Goal: Task Accomplishment & Management: Manage account settings

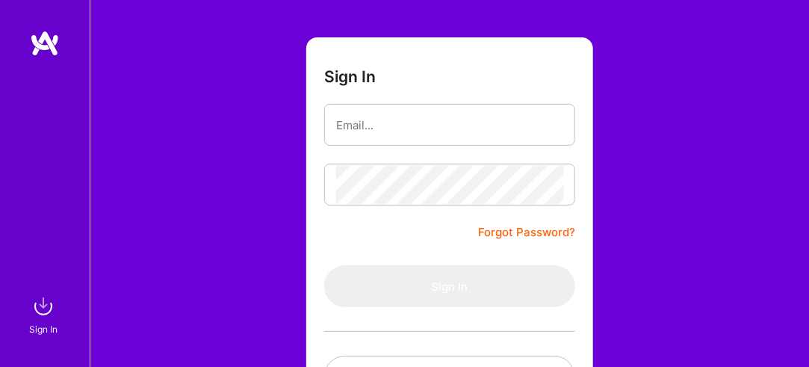
scroll to position [75, 0]
click at [428, 116] on input "email" at bounding box center [449, 125] width 227 height 38
type input "[EMAIL_ADDRESS][DOMAIN_NAME]"
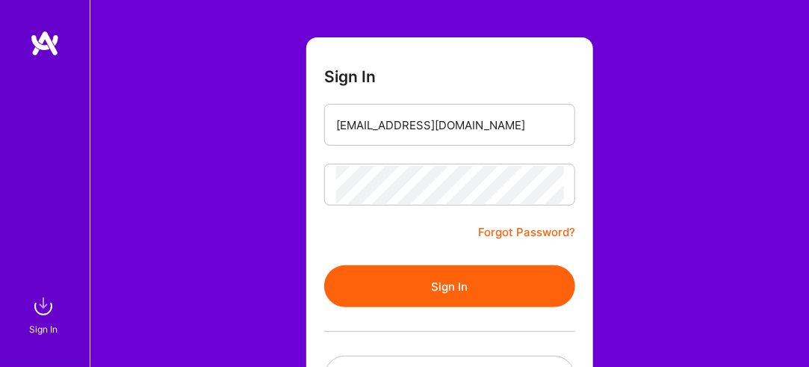
click at [451, 300] on button "Sign In" at bounding box center [449, 286] width 251 height 42
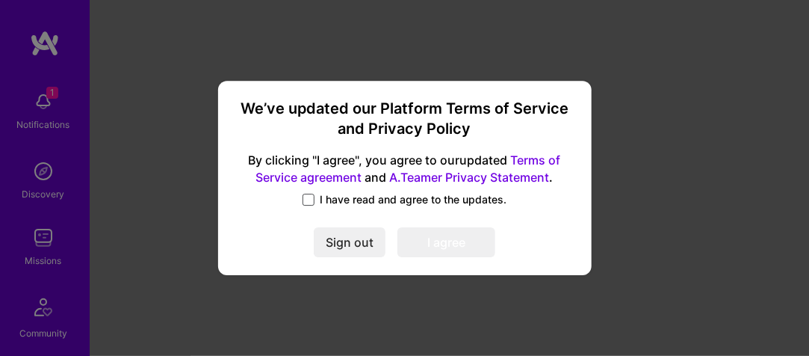
click at [309, 196] on span at bounding box center [309, 200] width 12 height 12
click at [0, 0] on input "I have read and agree to the updates." at bounding box center [0, 0] width 0 height 0
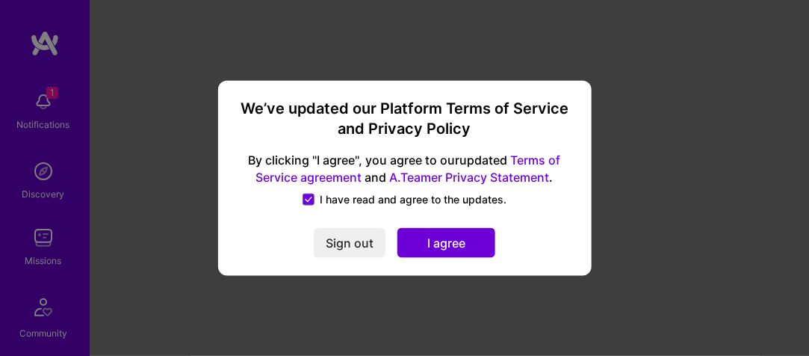
click at [437, 247] on button "I agree" at bounding box center [447, 242] width 98 height 30
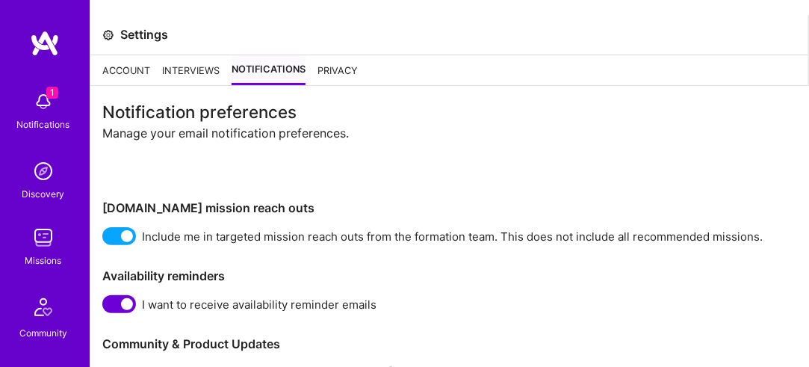
click at [120, 73] on div "Account" at bounding box center [126, 70] width 48 height 30
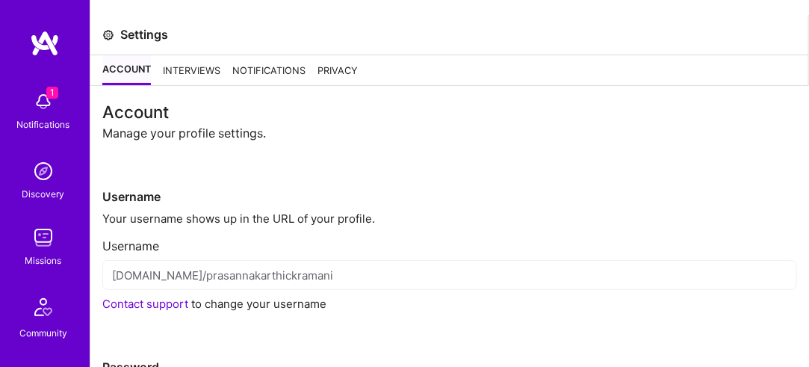
click at [21, 120] on div "Notifications" at bounding box center [43, 125] width 53 height 16
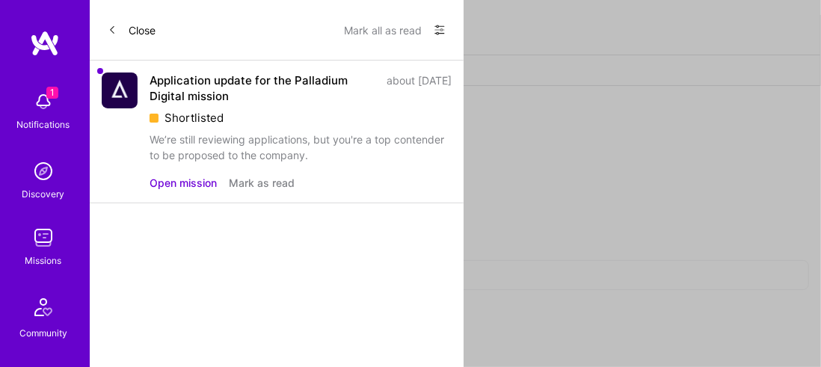
click at [197, 178] on button "Open mission" at bounding box center [182, 183] width 67 height 16
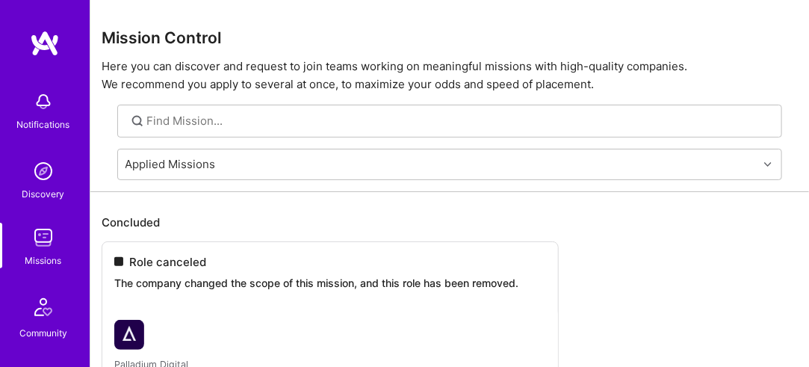
click at [43, 174] on img at bounding box center [43, 171] width 30 height 30
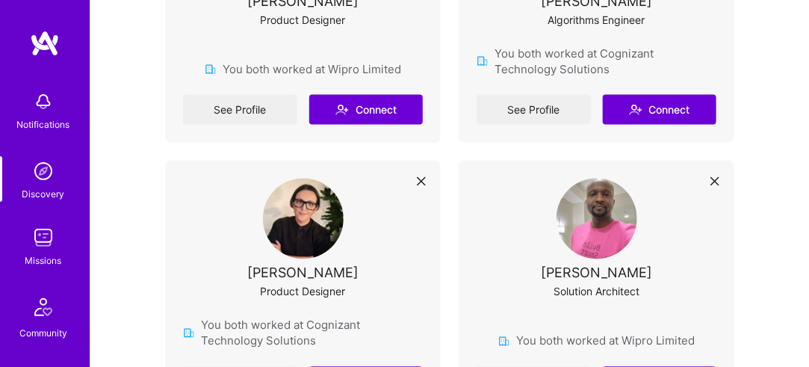
scroll to position [897, 0]
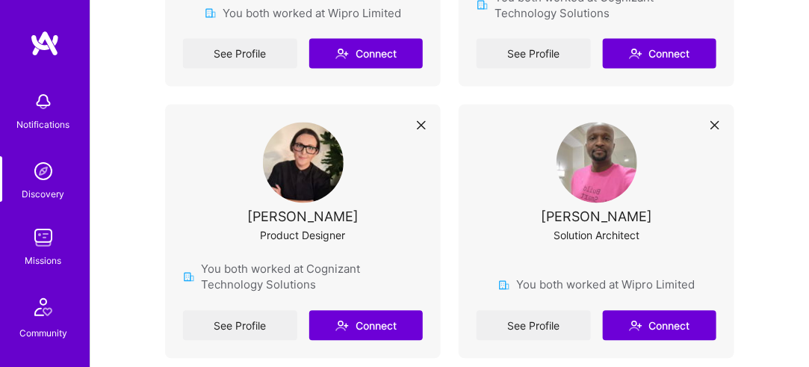
click at [35, 57] on div "Notifications Discovery Missions Community Invite Tokens [DOMAIN_NAME]" at bounding box center [45, 283] width 90 height 507
click at [37, 49] on img at bounding box center [45, 43] width 30 height 27
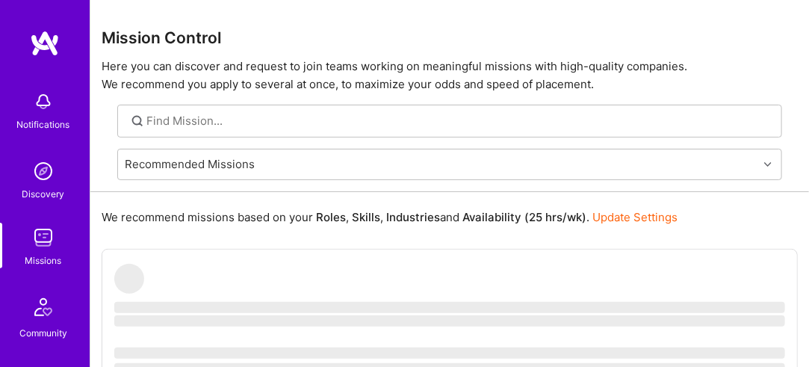
drag, startPoint x: 37, startPoint y: 49, endPoint x: 389, endPoint y: 16, distance: 354.3
click at [390, 16] on div "Mission Control Here you can discover and request to join teams working on mean…" at bounding box center [449, 46] width 719 height 93
